Goal: Transaction & Acquisition: Purchase product/service

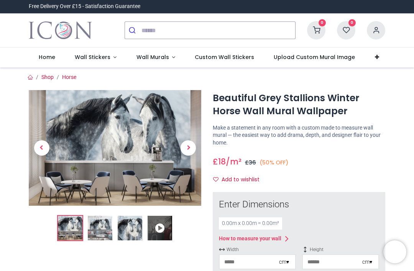
click at [92, 54] on span "Wall Stickers" at bounding box center [93, 57] width 36 height 8
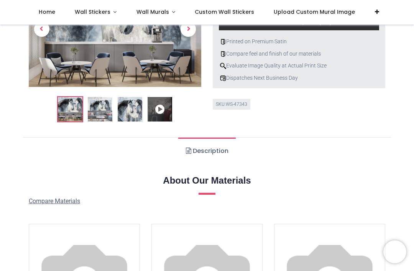
scroll to position [352, 0]
